Goal: Check status: Check status

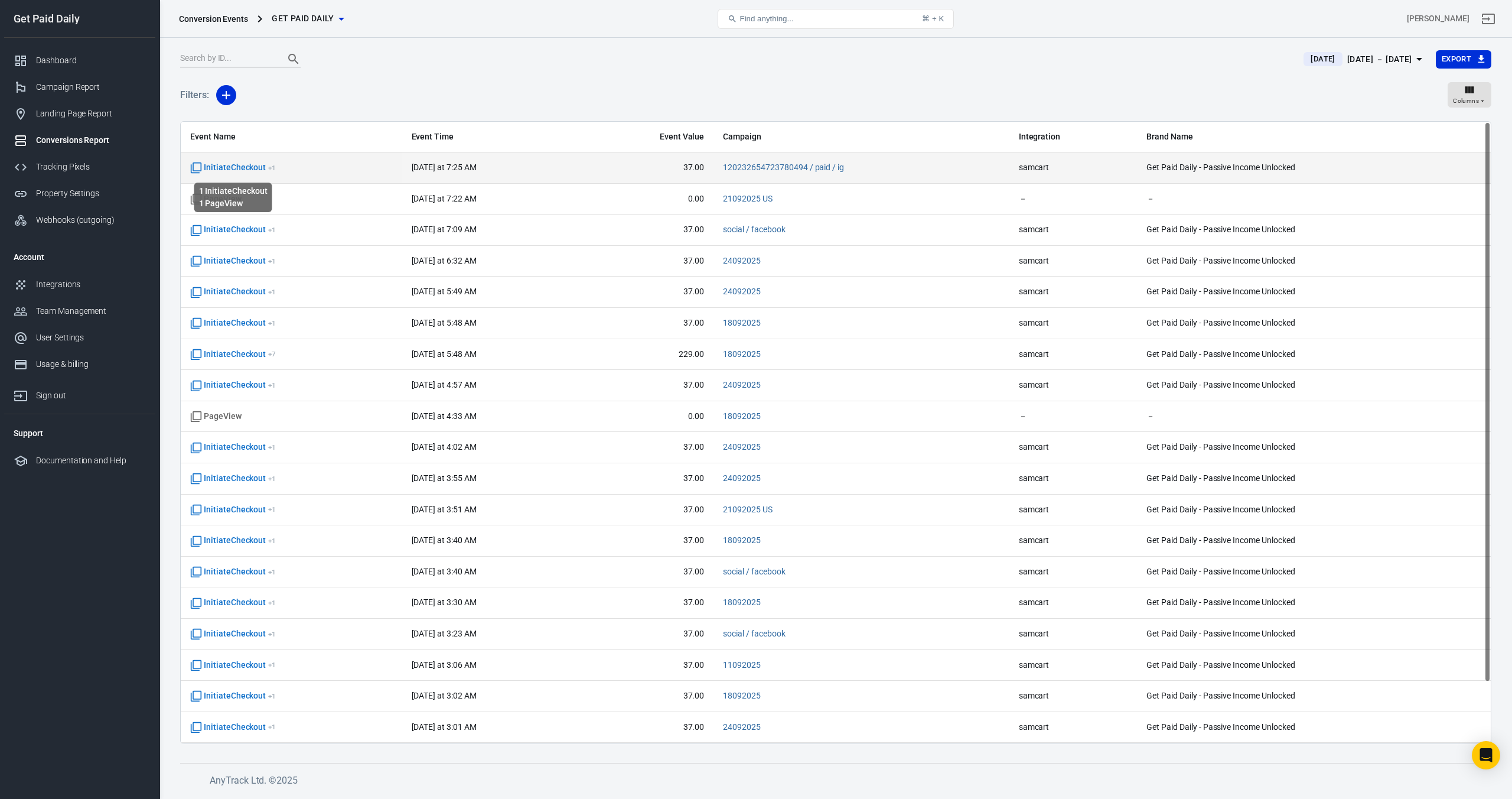
click at [235, 169] on span "InitiateCheckout + 1" at bounding box center [232, 167] width 85 height 12
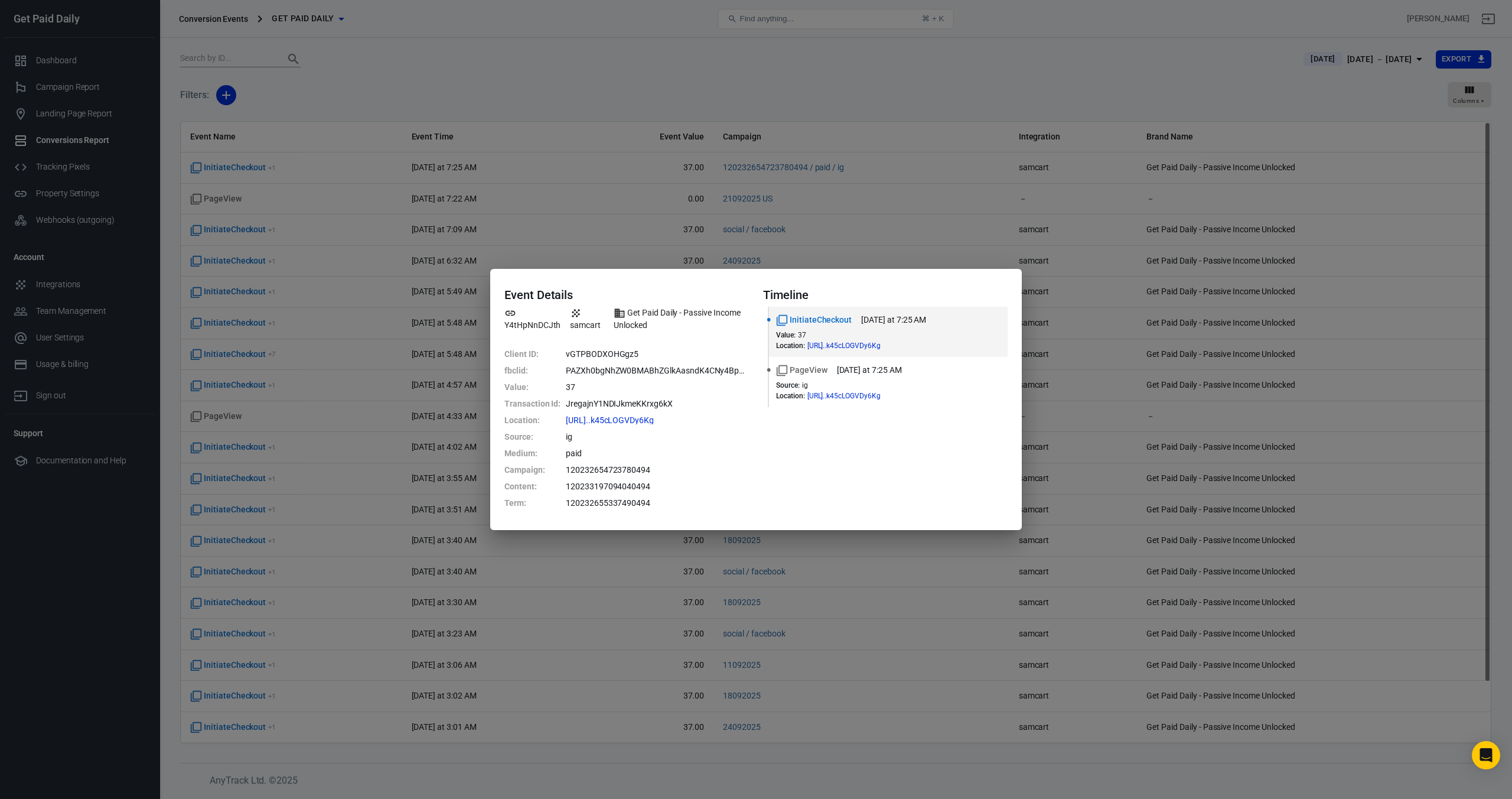
click at [449, 88] on div "Event Details Y4tHpNnDCJth samcart Get Paid Daily - Passive Income Unlocked Cli…" at bounding box center [756, 399] width 1512 height 799
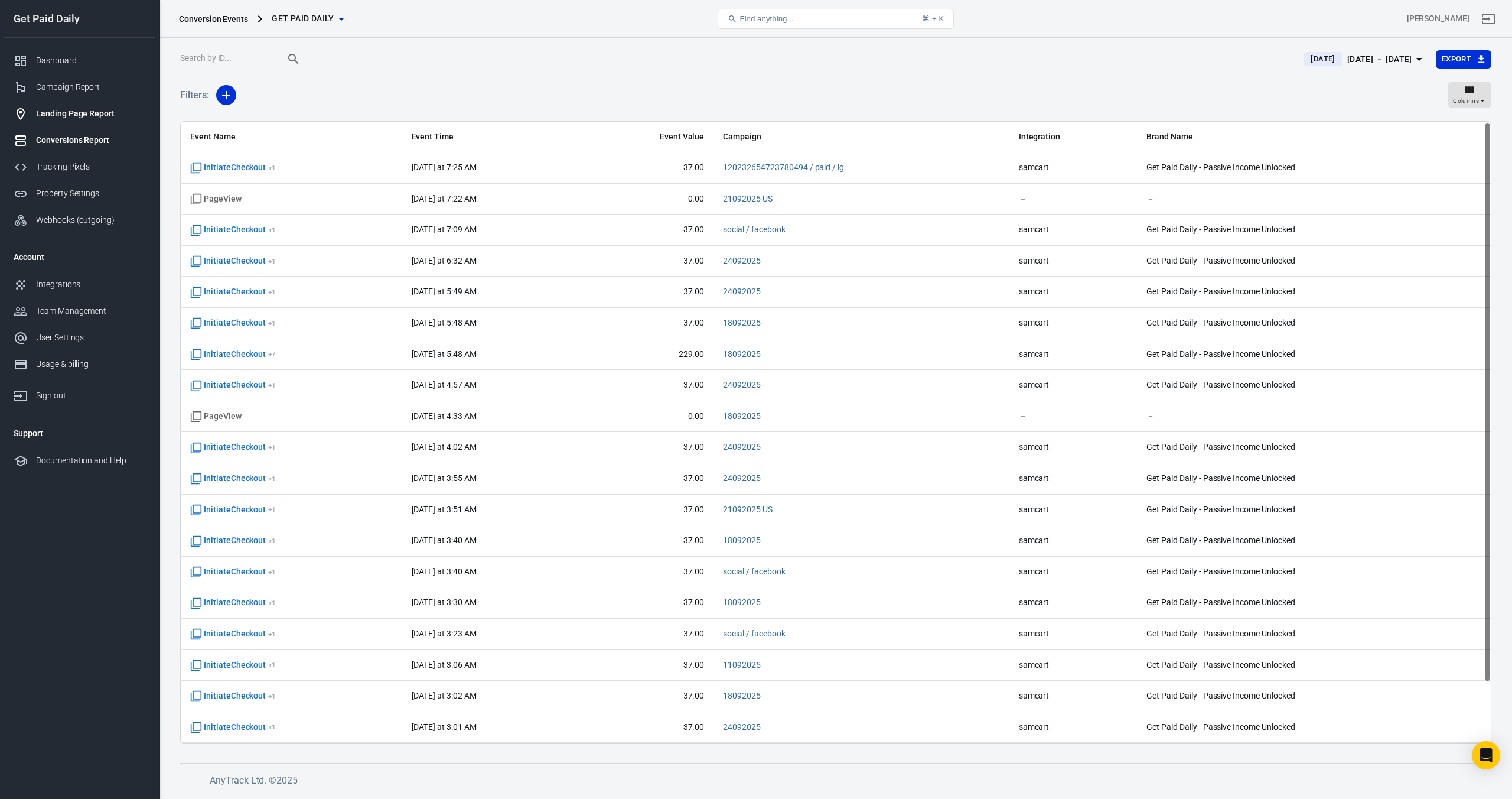
click at [88, 119] on div "Landing Page Report" at bounding box center [91, 113] width 110 height 13
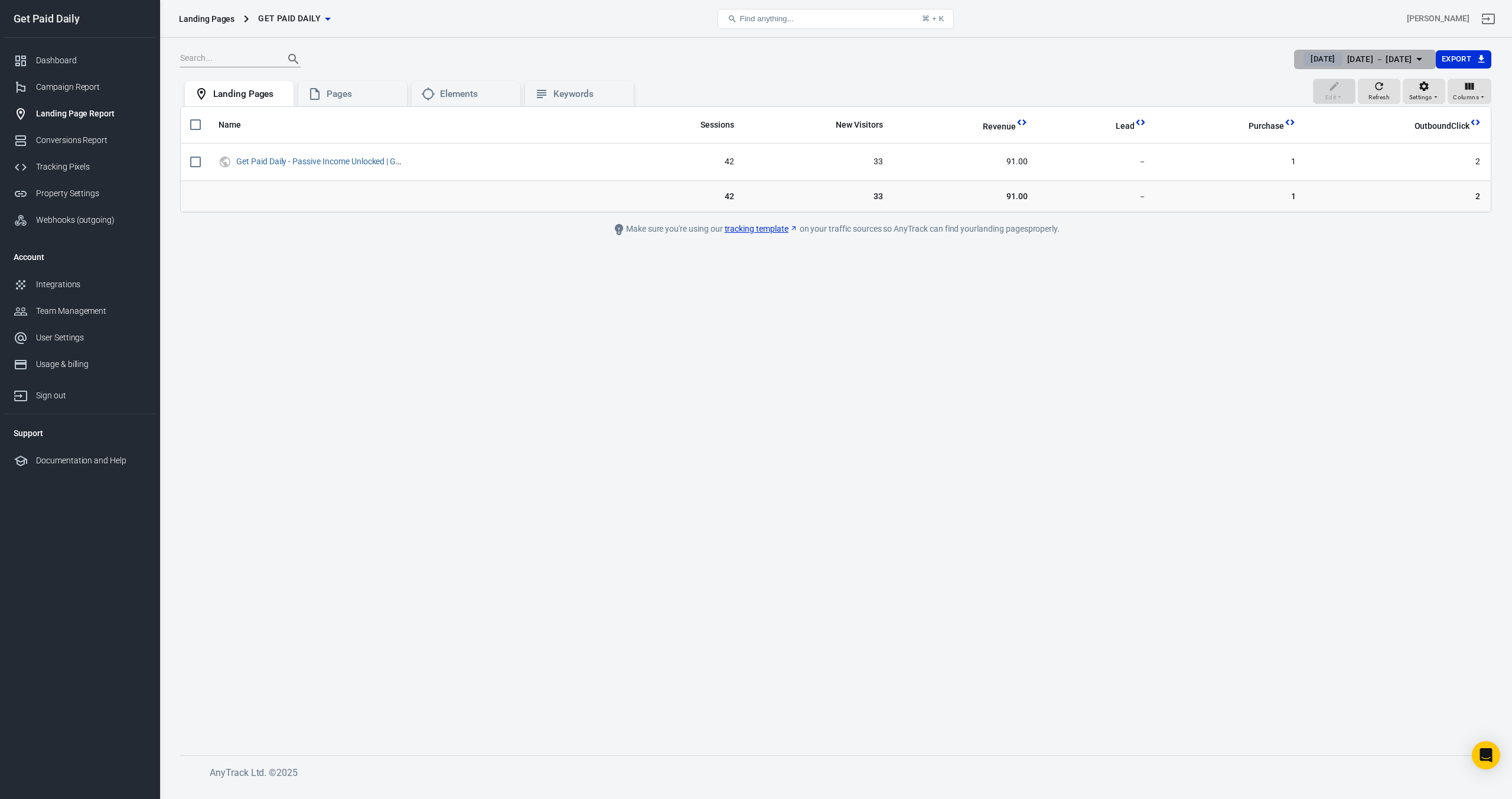
click at [1348, 66] on div "[DATE] － [DATE]" at bounding box center [1380, 59] width 65 height 15
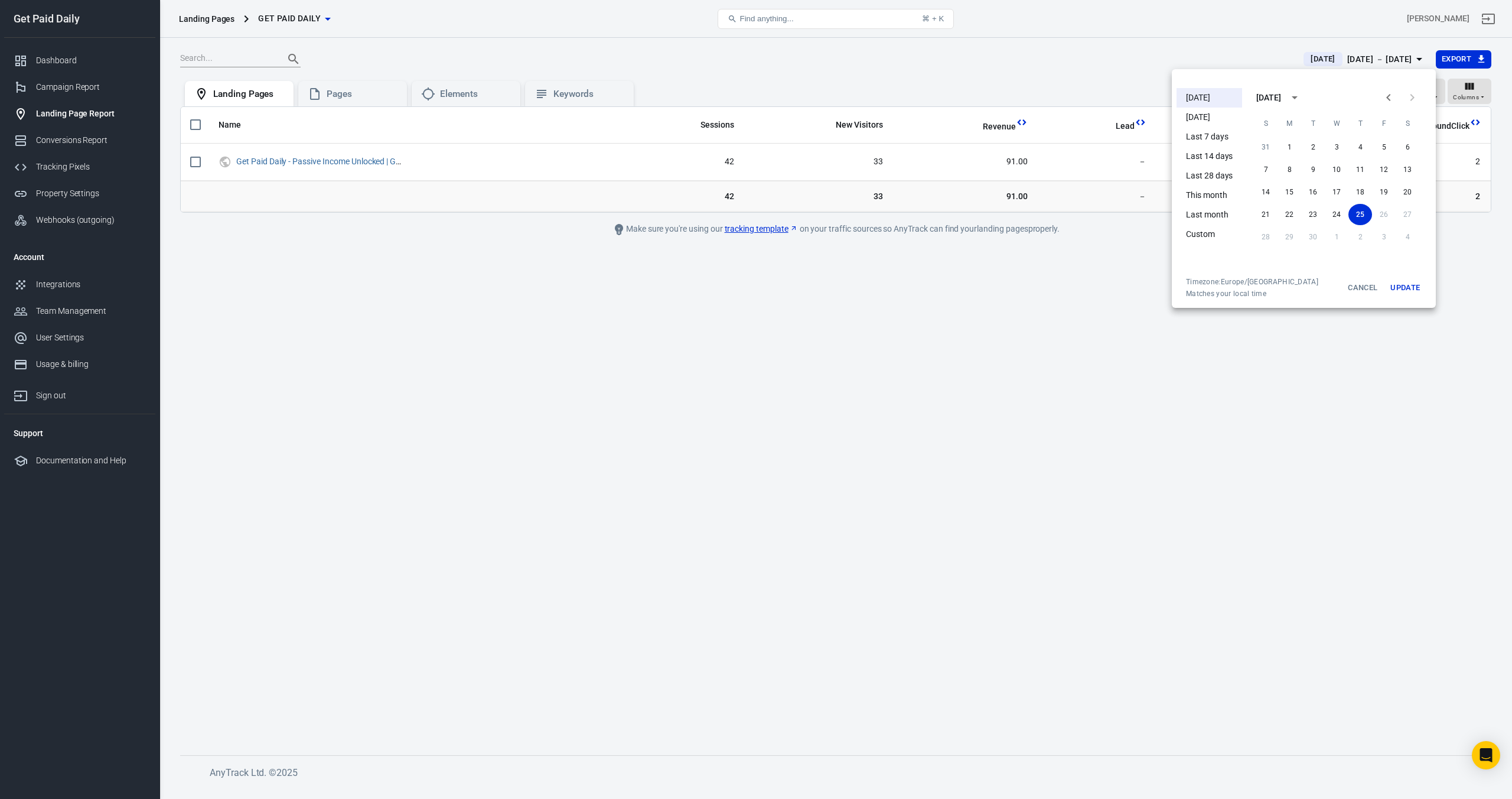
click at [1213, 122] on li "[DATE]" at bounding box center [1210, 117] width 66 height 20
click at [1026, 83] on div at bounding box center [756, 399] width 1512 height 799
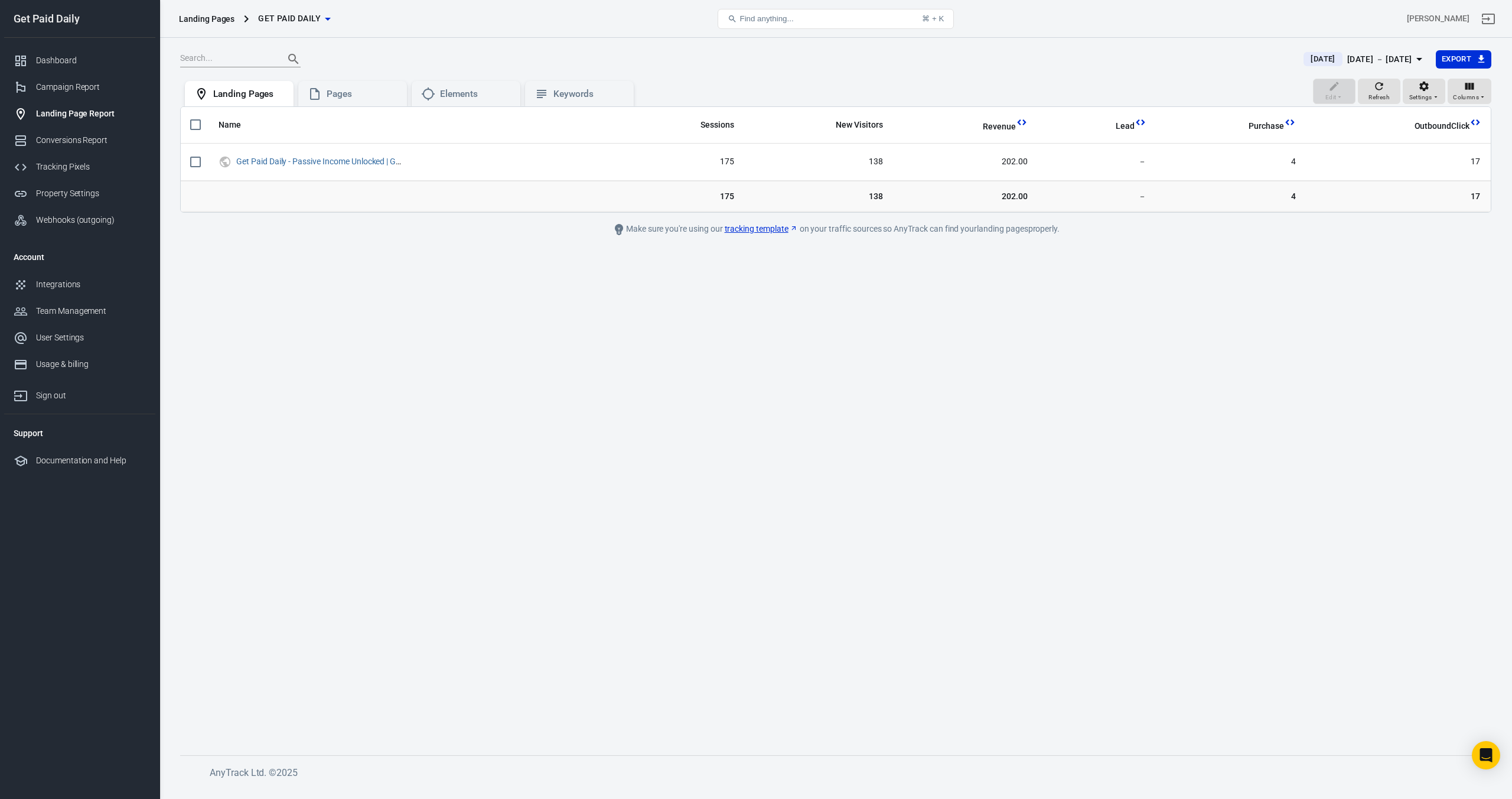
click at [1348, 64] on div "[DATE] － [DATE]" at bounding box center [1380, 59] width 65 height 15
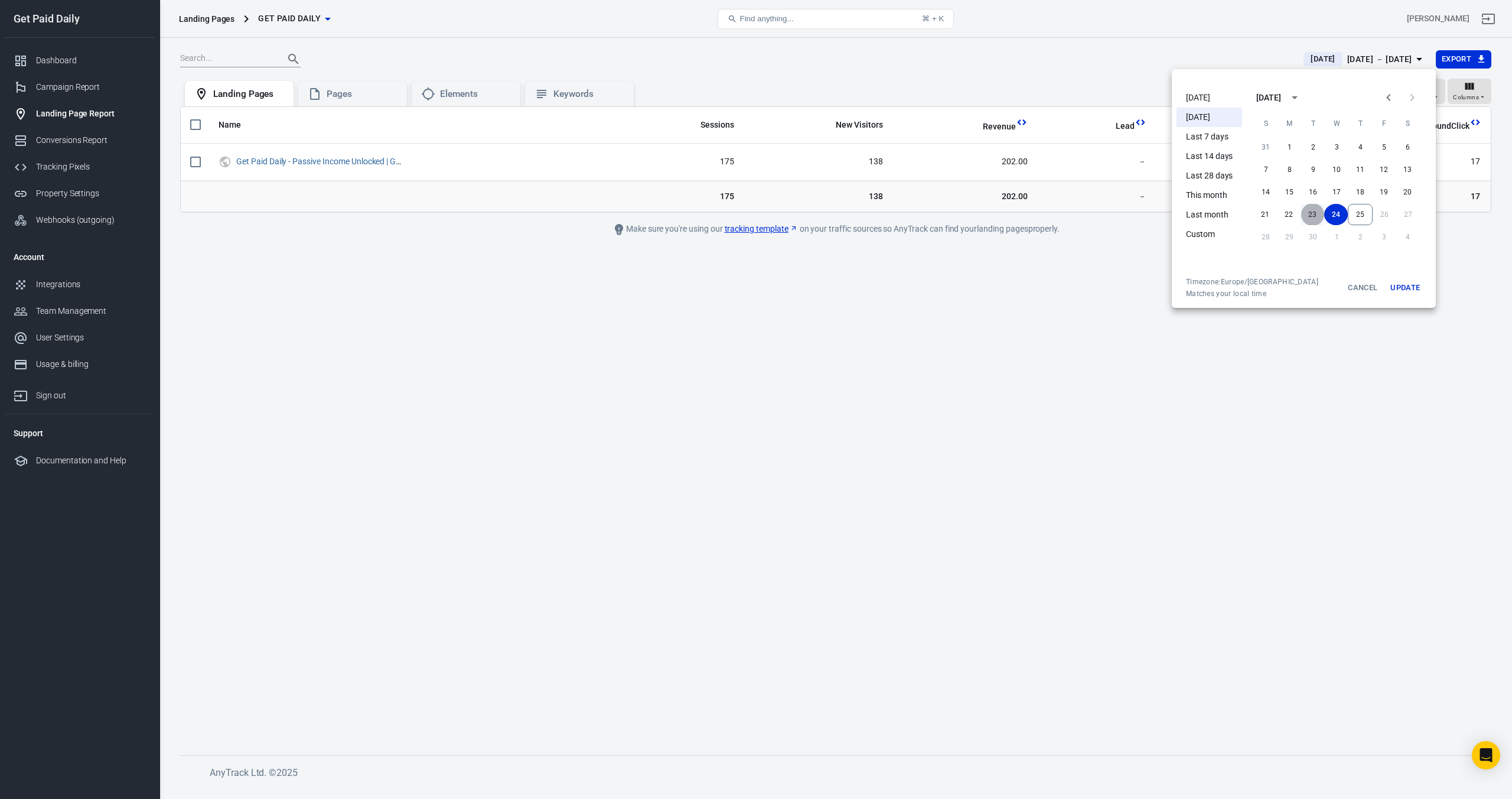
click at [1316, 212] on button "23" at bounding box center [1312, 214] width 23 height 21
click at [1302, 211] on button "23" at bounding box center [1313, 214] width 23 height 21
click at [1403, 281] on button "Update" at bounding box center [1406, 287] width 38 height 21
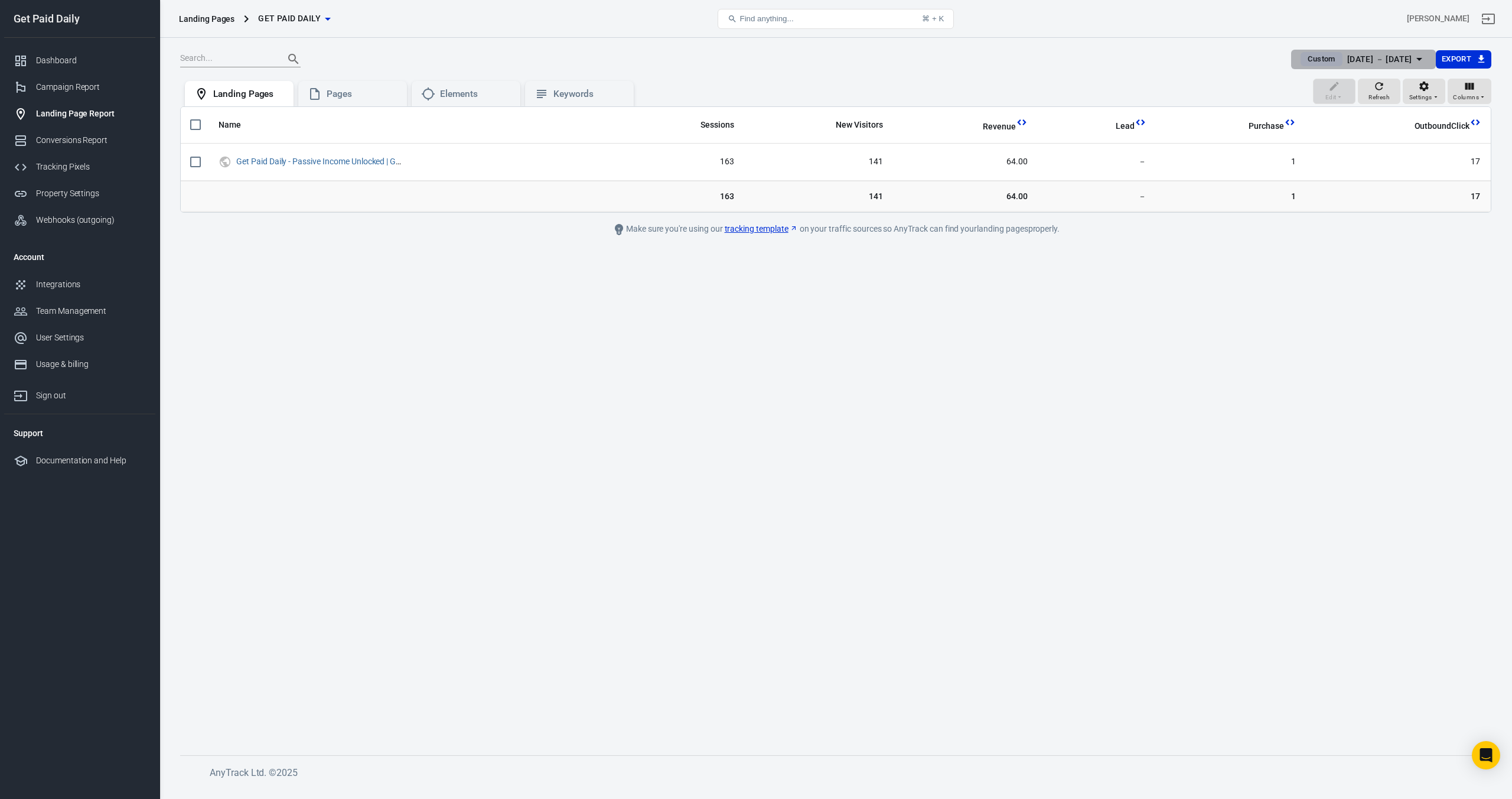
click at [1378, 52] on div "[DATE] － [DATE]" at bounding box center [1380, 59] width 65 height 15
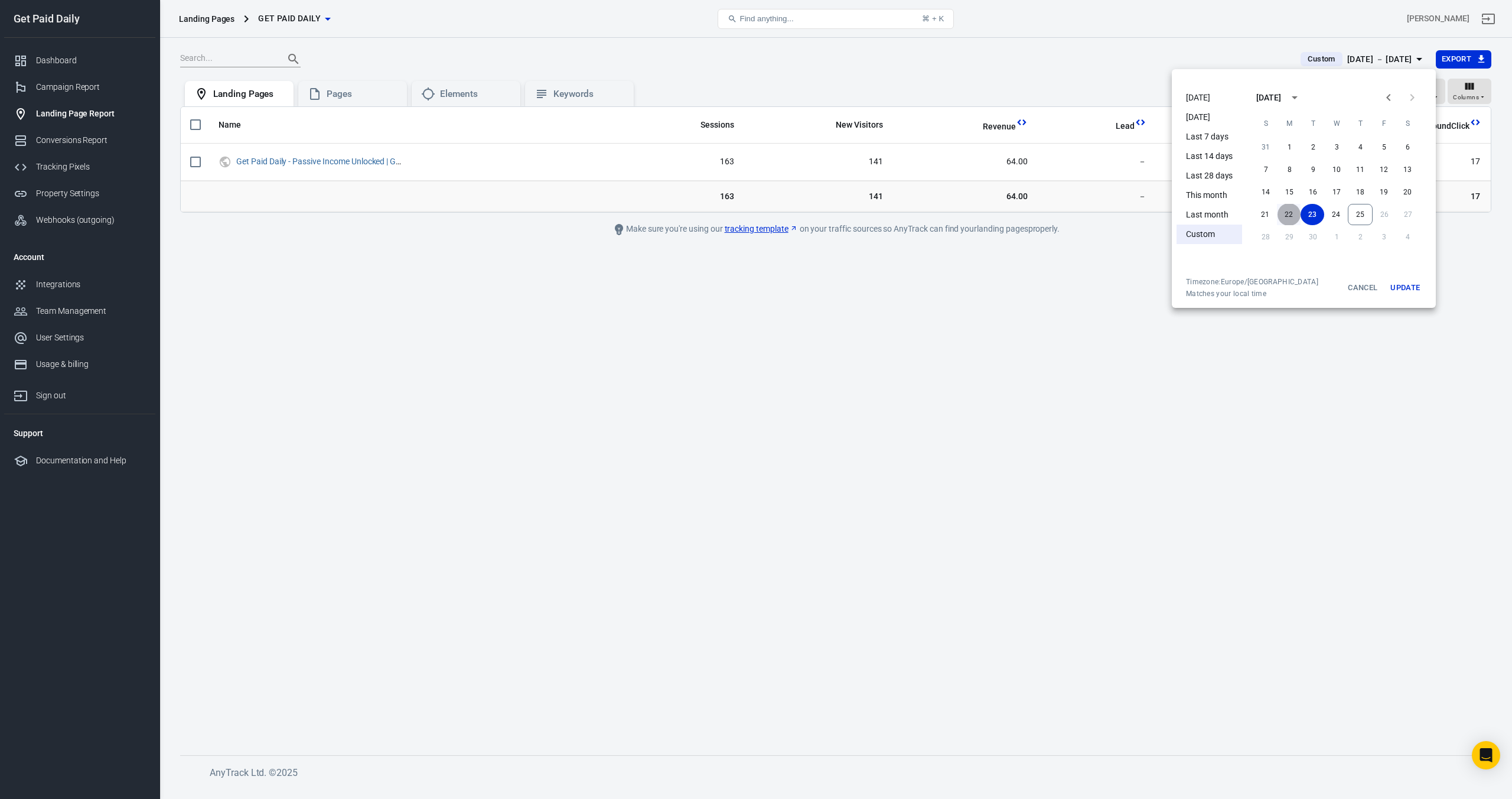
click at [1281, 216] on button "22" at bounding box center [1289, 214] width 23 height 21
click at [1409, 288] on button "Update" at bounding box center [1406, 287] width 38 height 21
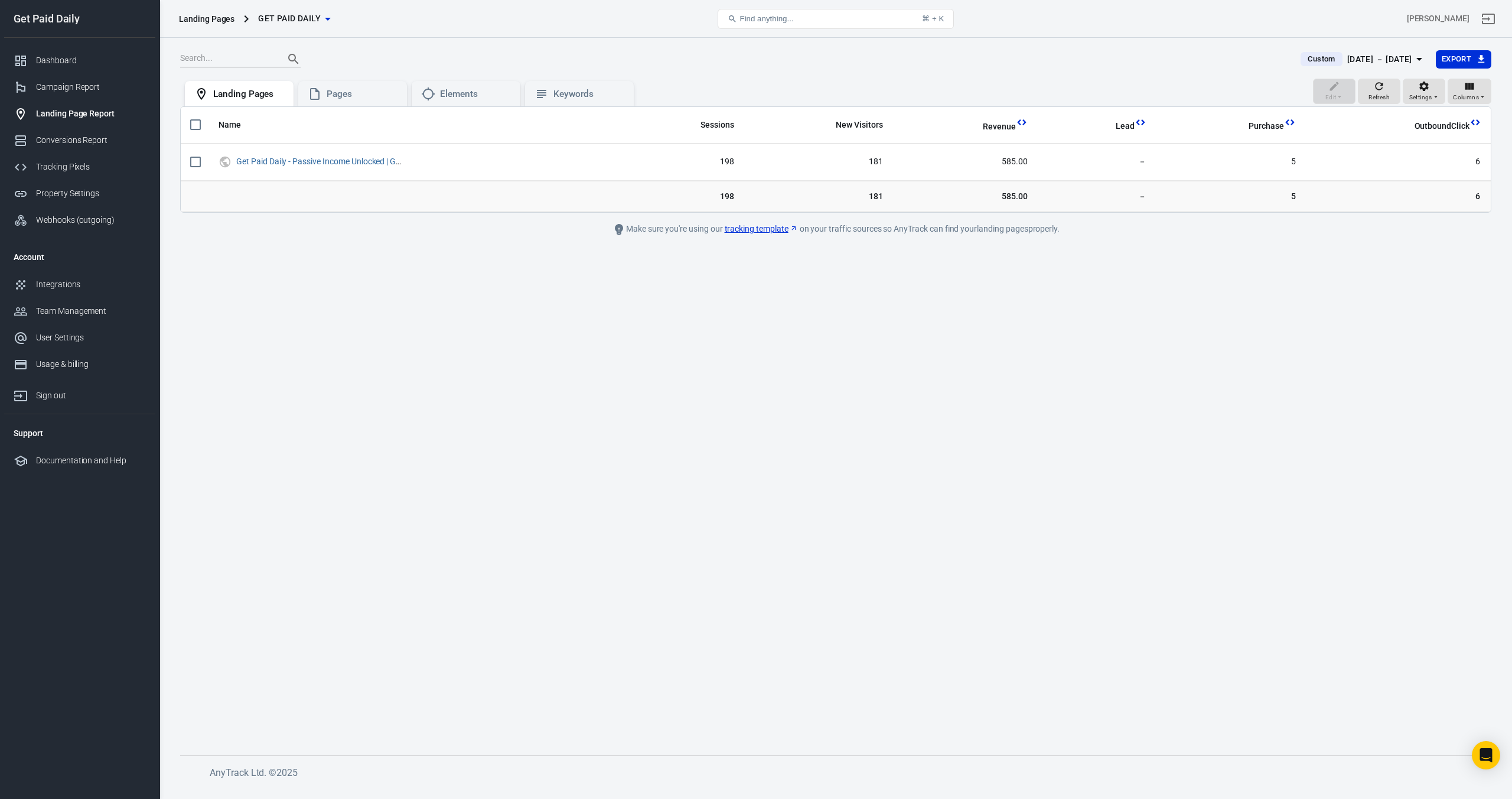
click at [1359, 54] on div "[DATE] － [DATE]" at bounding box center [1380, 59] width 65 height 15
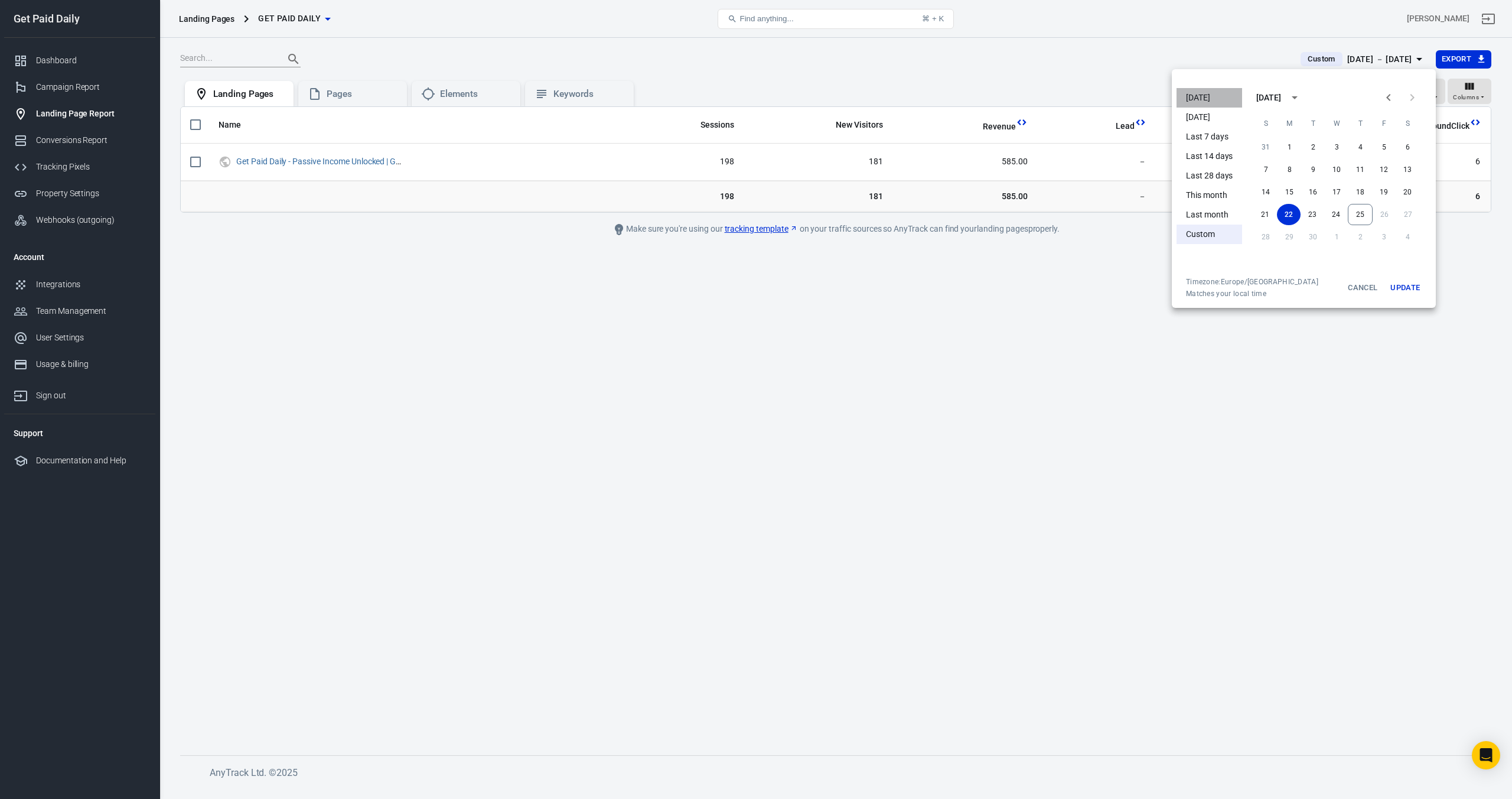
click at [1193, 93] on li "[DATE]" at bounding box center [1210, 97] width 66 height 20
click at [90, 140] on div at bounding box center [756, 399] width 1512 height 799
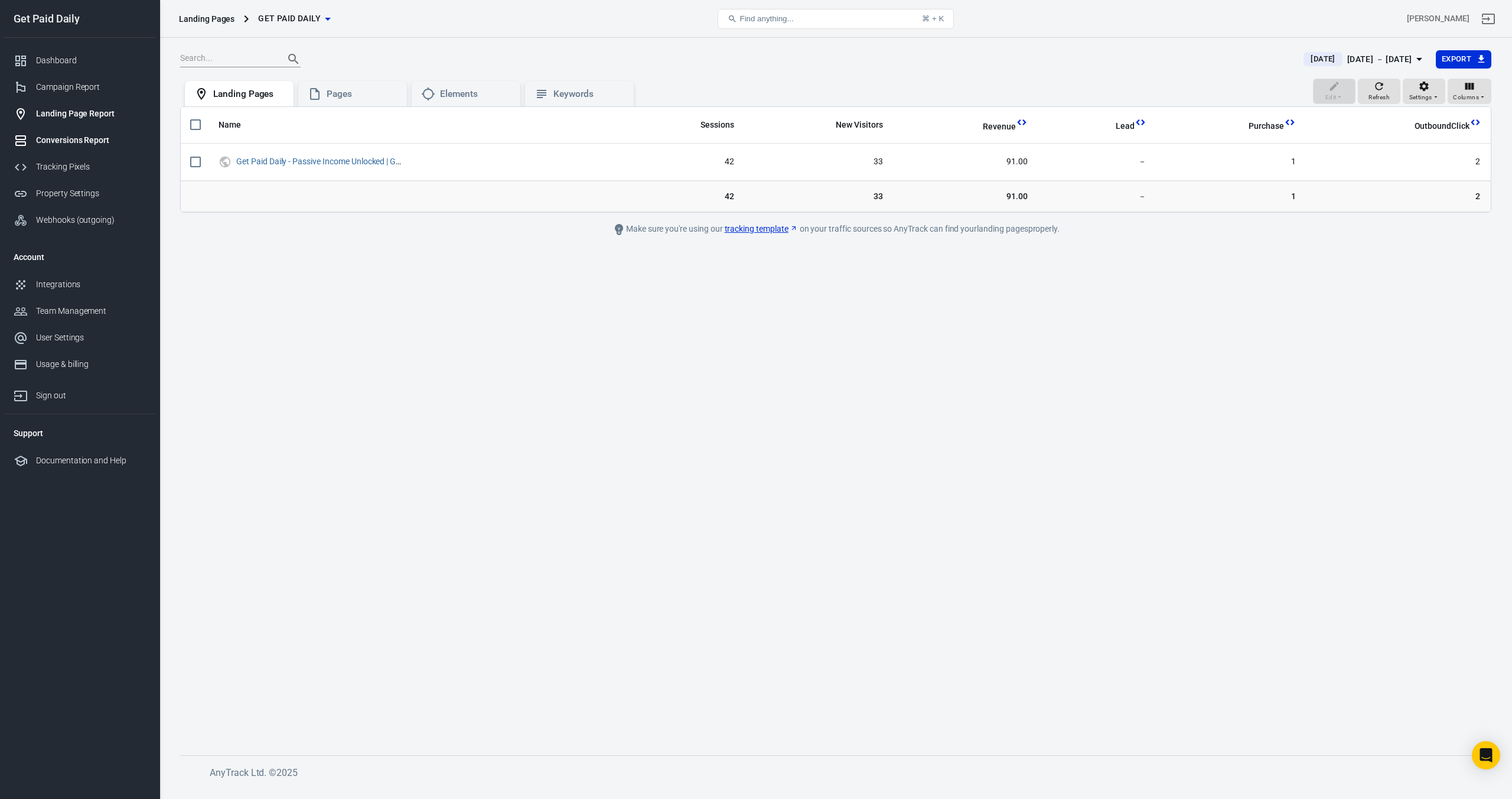
click at [88, 147] on link "Conversions Report" at bounding box center [79, 140] width 151 height 27
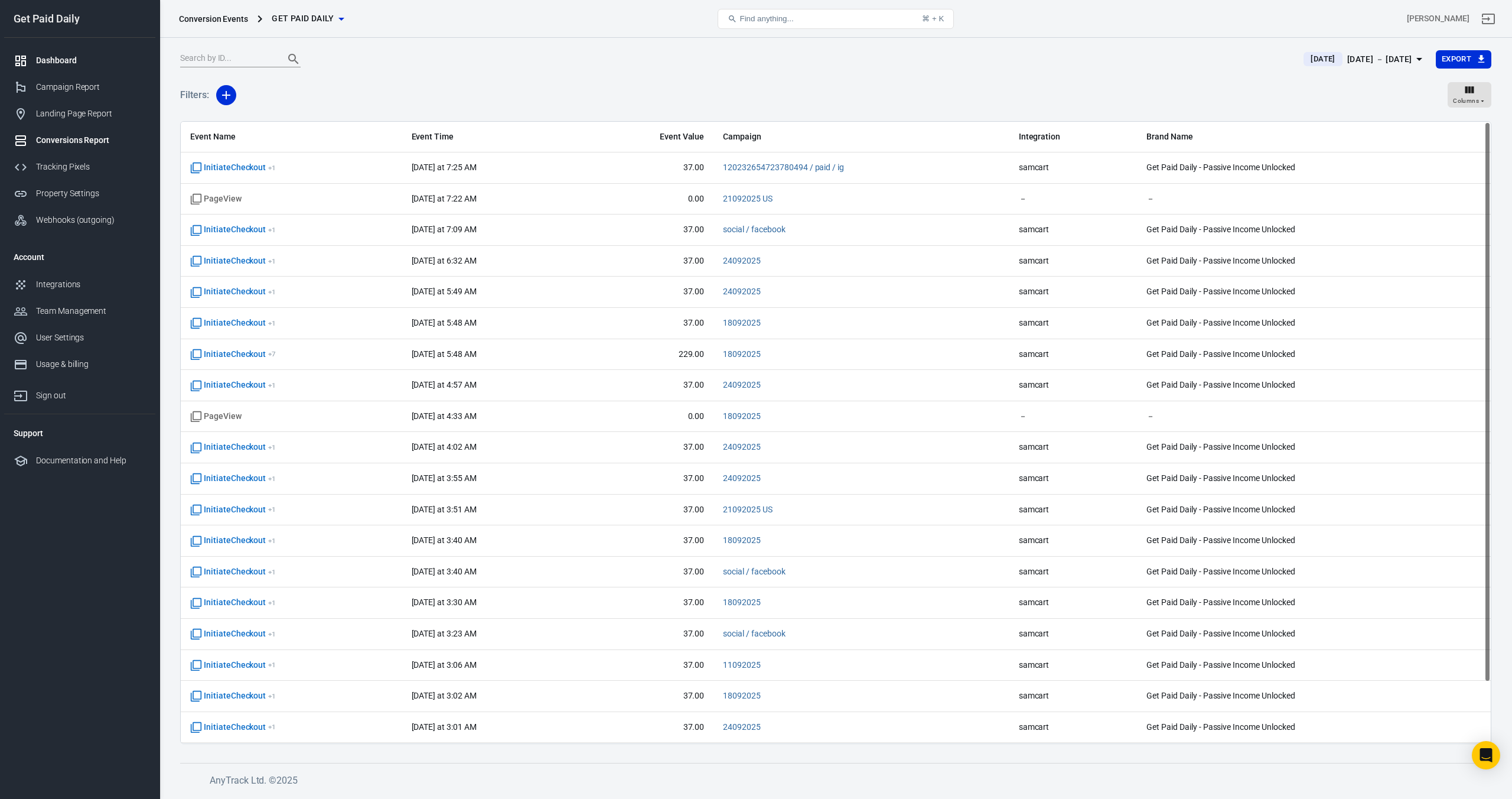
click at [57, 59] on div "Dashboard" at bounding box center [91, 60] width 110 height 13
